Goal: Transaction & Acquisition: Purchase product/service

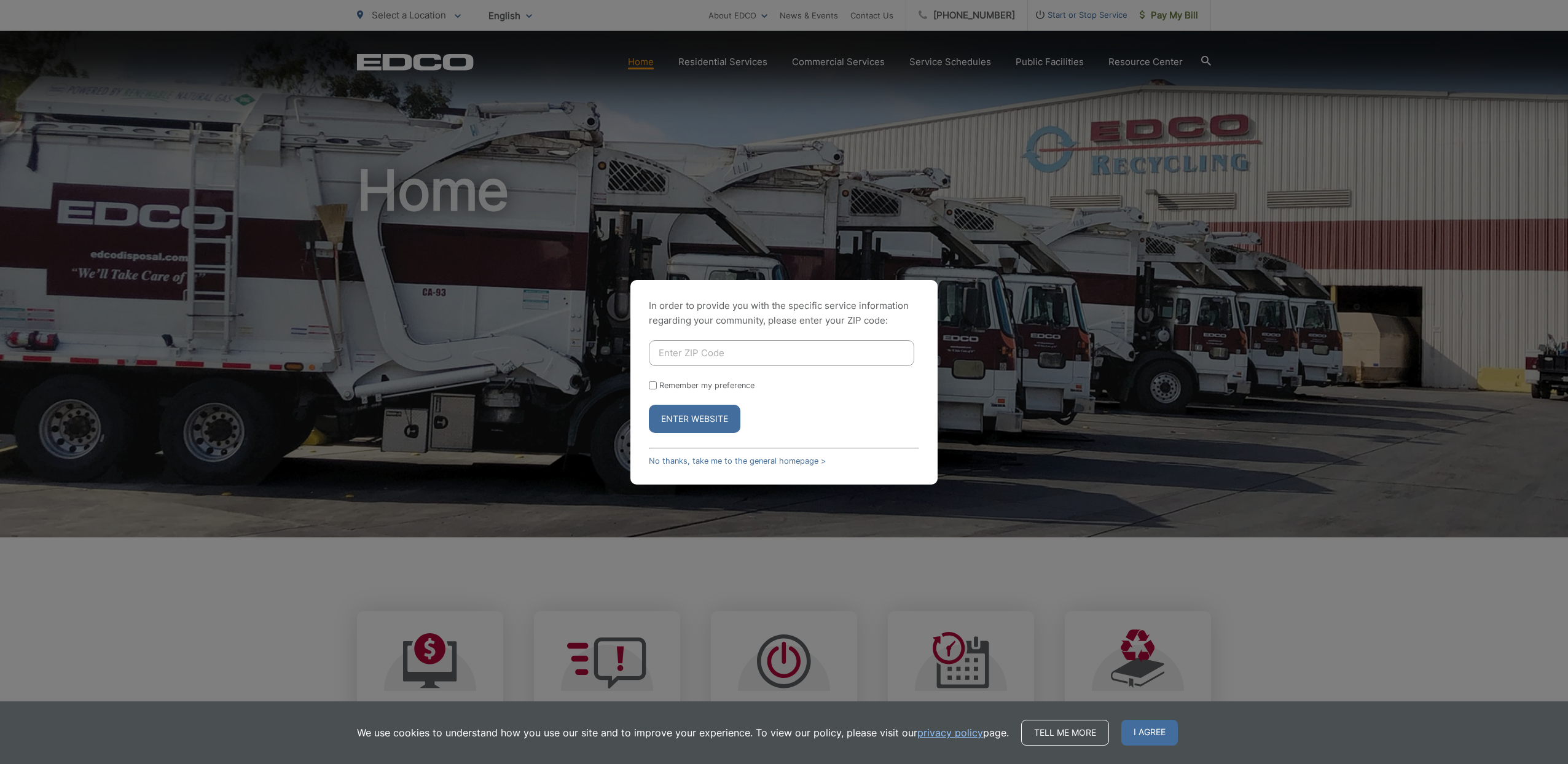
click at [688, 353] on input "Enter ZIP Code" at bounding box center [781, 353] width 266 height 26
type input "91942"
click at [651, 383] on input "Remember my preference" at bounding box center [653, 386] width 8 height 8
checkbox input "true"
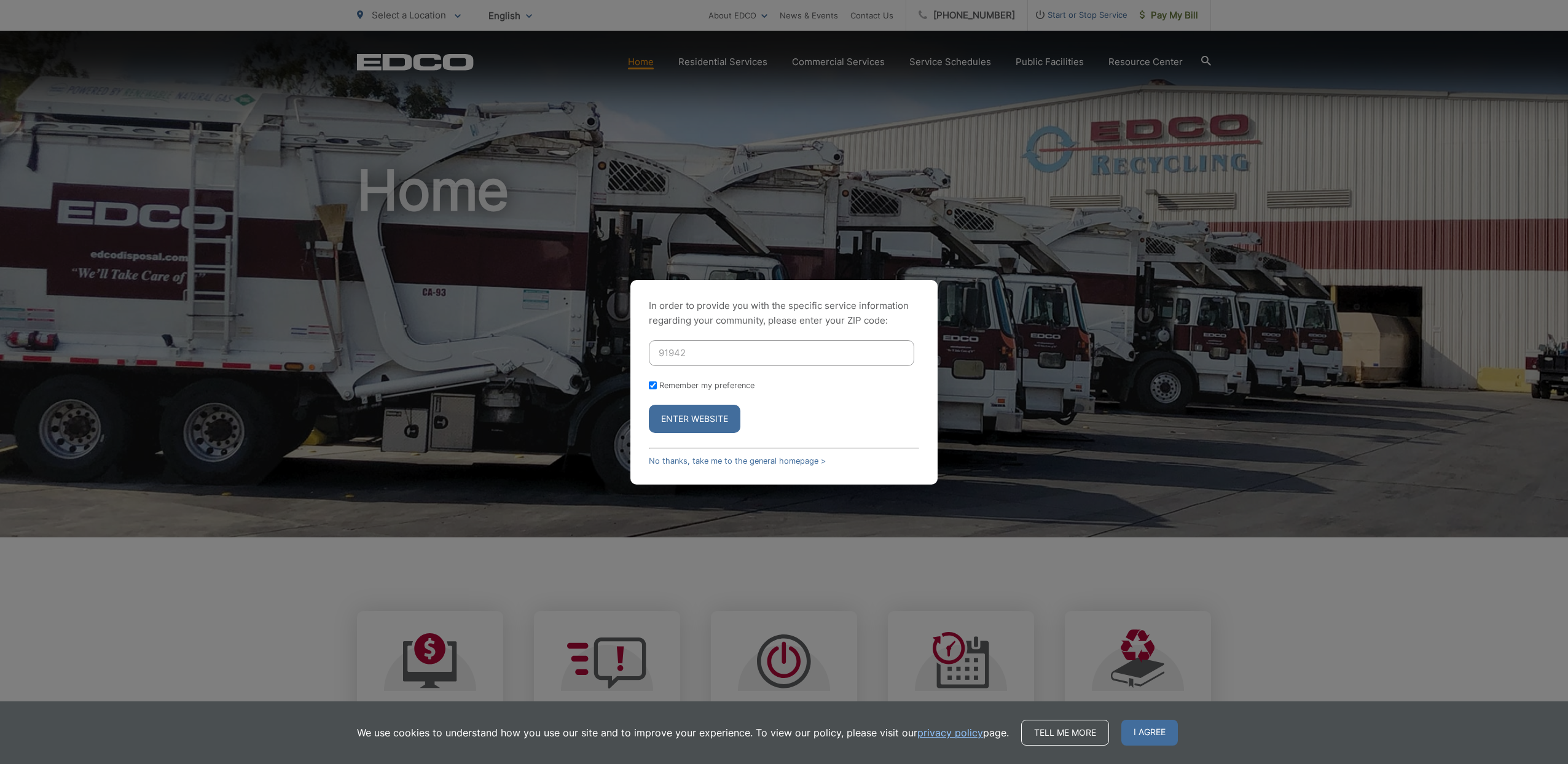
click at [696, 414] on button "Enter Website" at bounding box center [694, 419] width 92 height 29
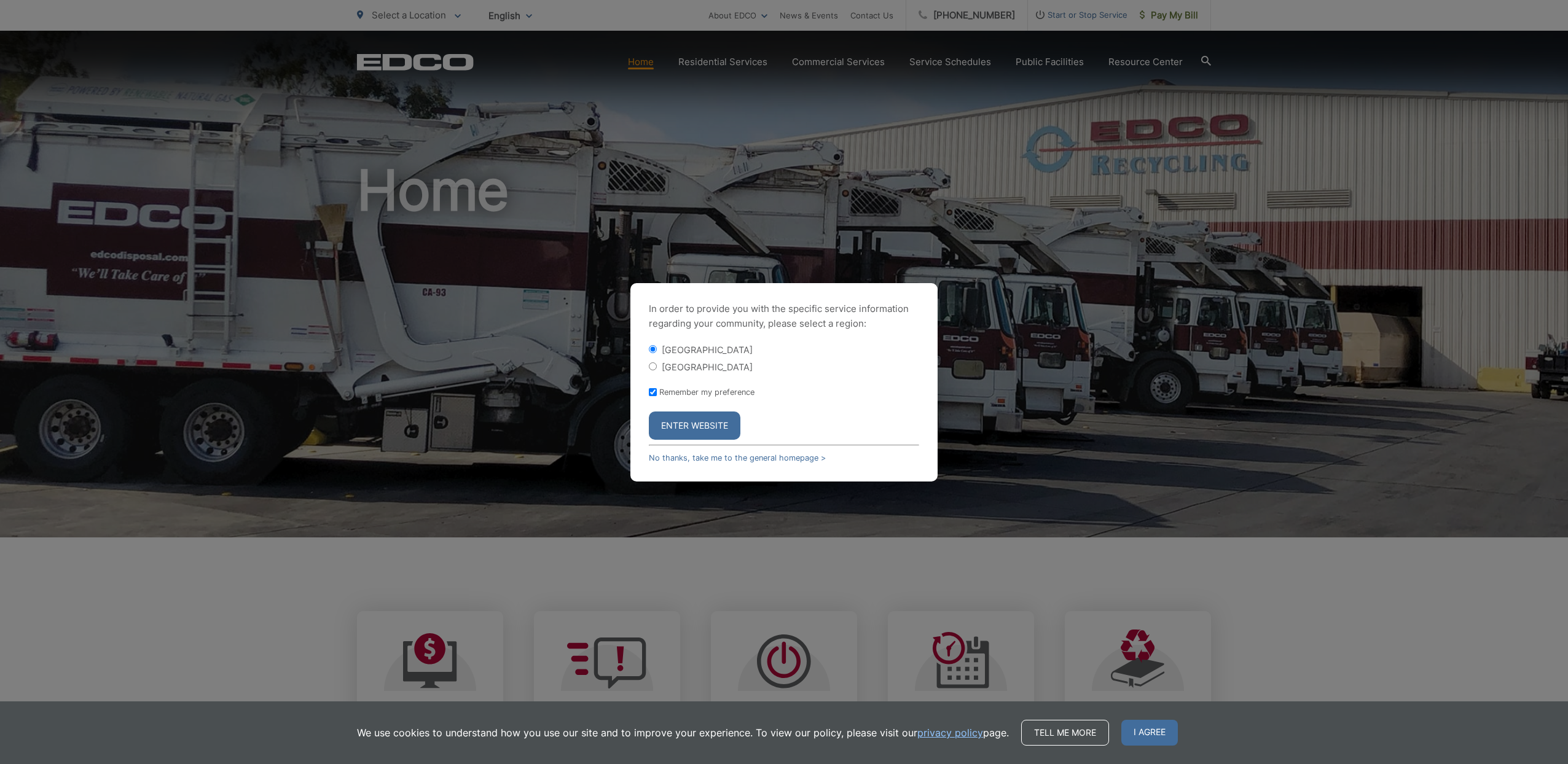
click at [702, 422] on button "Enter Website" at bounding box center [694, 426] width 92 height 29
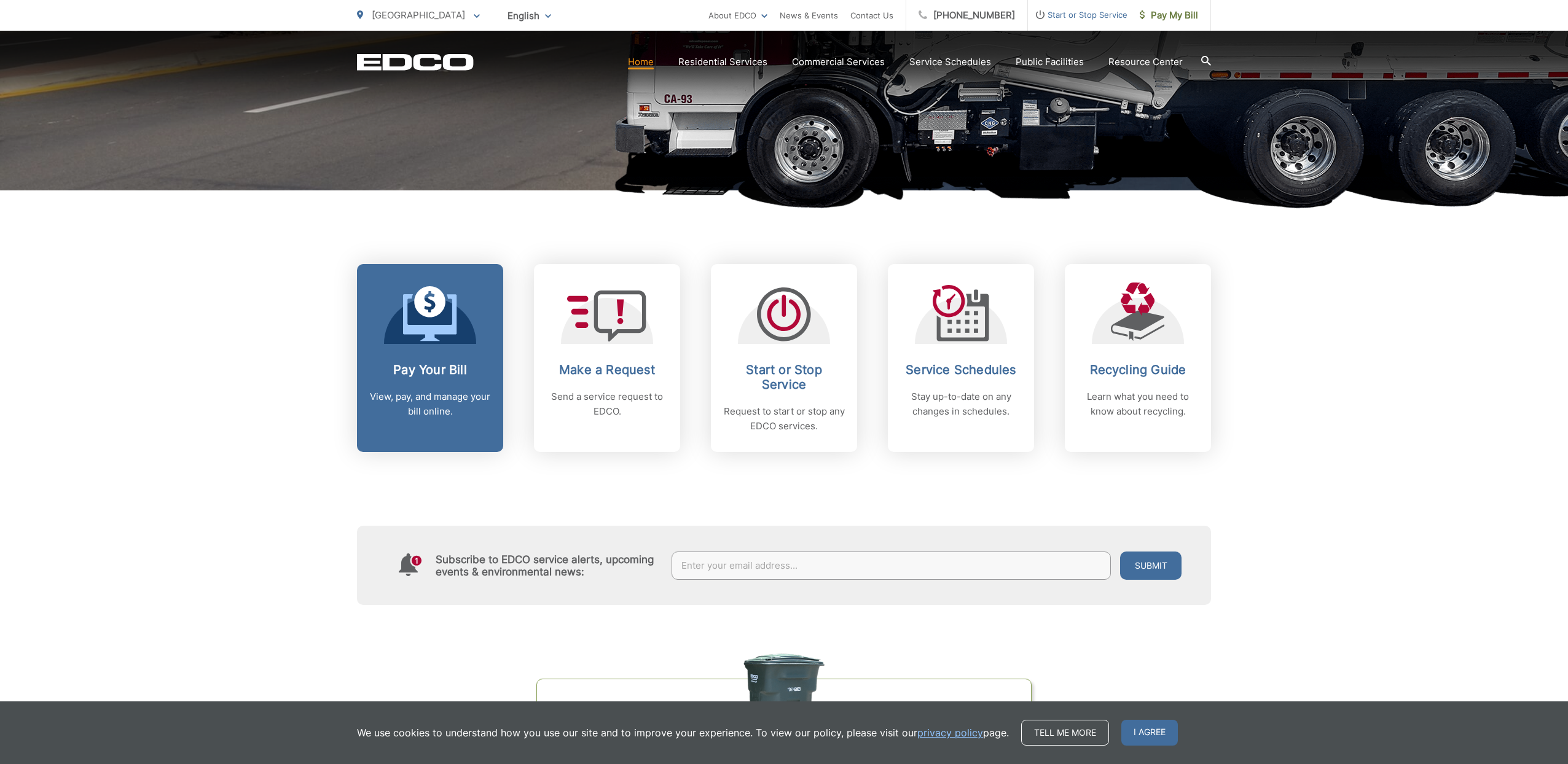
scroll to position [349, 0]
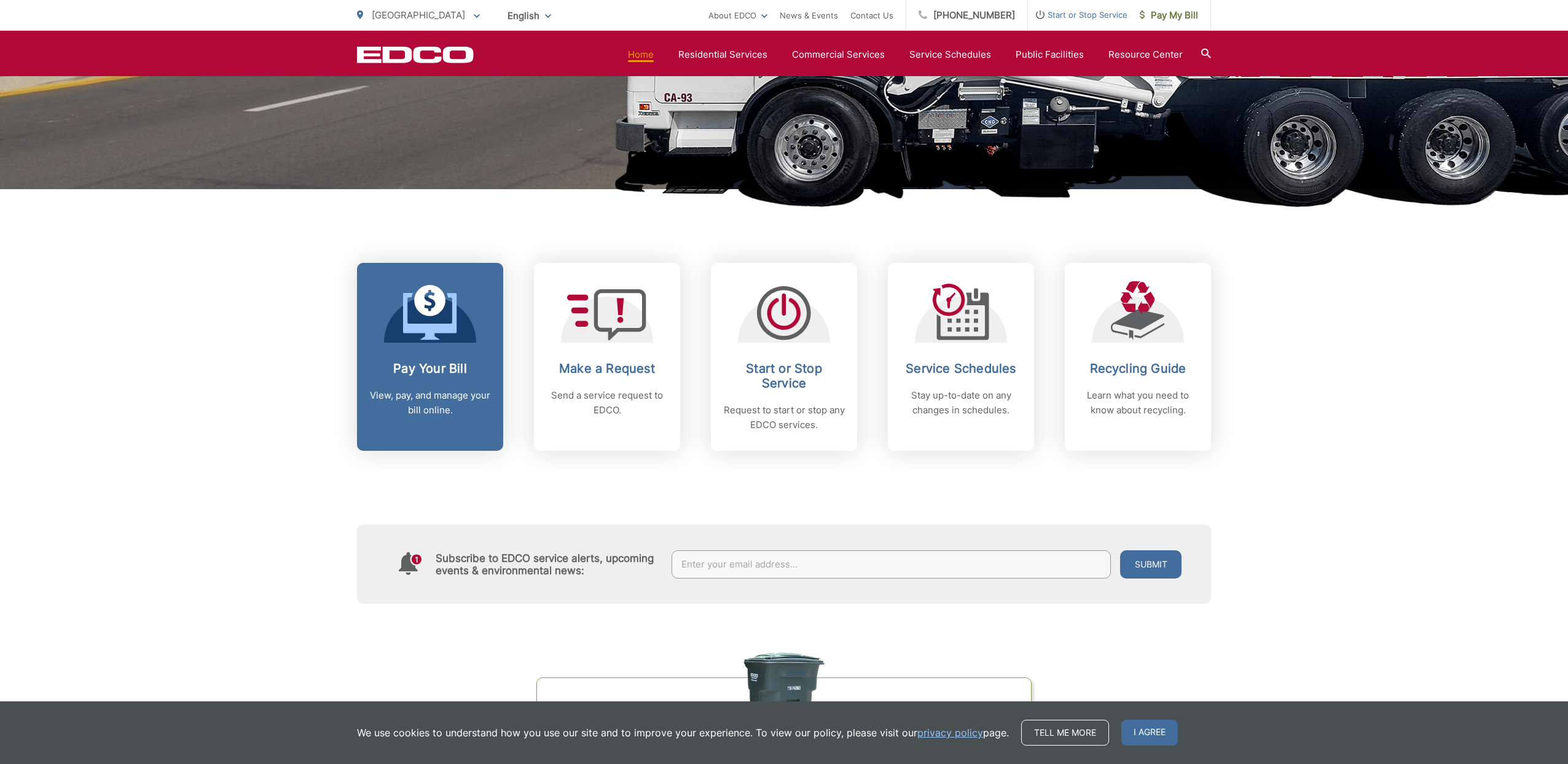
click at [428, 333] on icon at bounding box center [430, 317] width 54 height 47
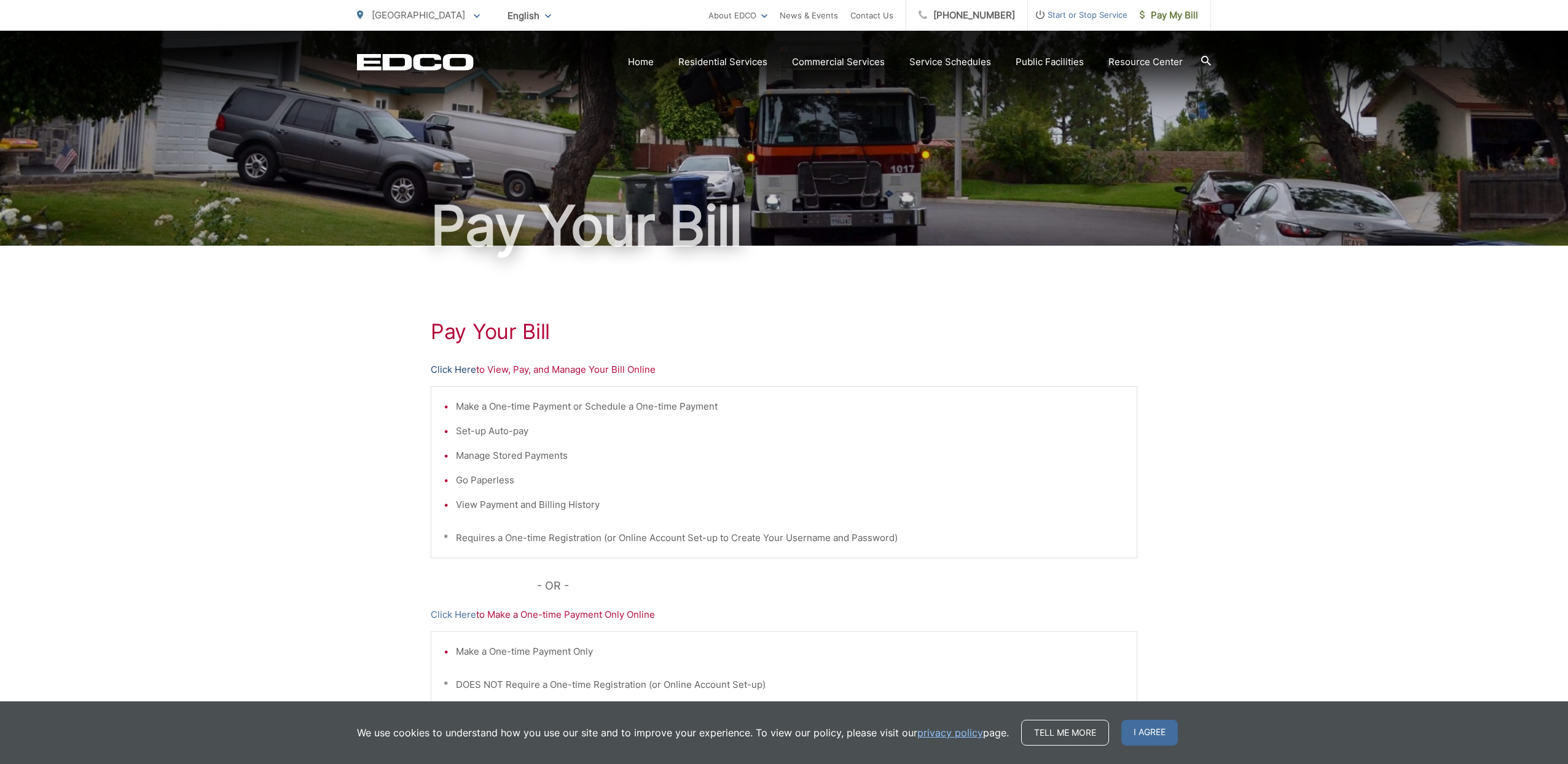
click at [463, 369] on link "Click Here" at bounding box center [454, 370] width 45 height 15
